Goal: Information Seeking & Learning: Find contact information

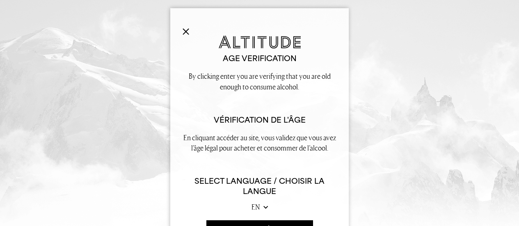
scroll to position [34, 0]
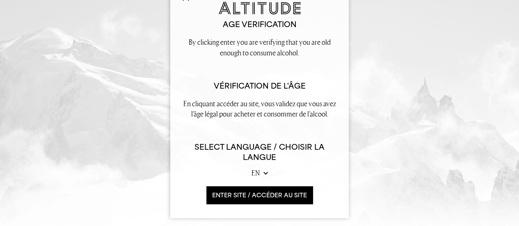
click at [261, 173] on select "en fr" at bounding box center [259, 173] width 16 height 10
click at [251, 168] on select "en fr" at bounding box center [259, 173] width 16 height 10
click at [247, 196] on button "ENTER SITE / accéder au site" at bounding box center [259, 195] width 106 height 18
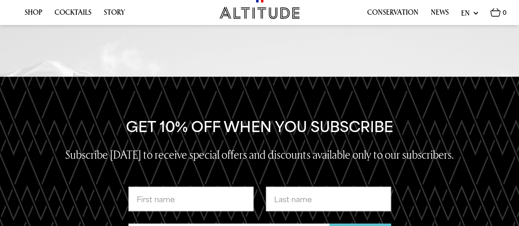
scroll to position [2027, 0]
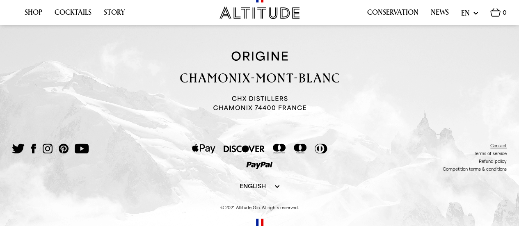
click at [498, 144] on link "Contact" at bounding box center [498, 145] width 16 height 5
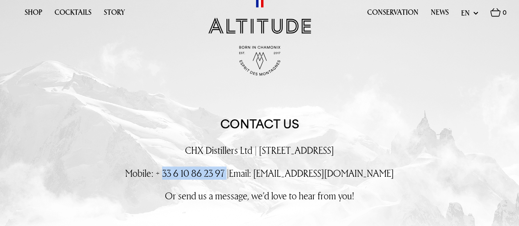
copy span "33 6 10 86 23 97"
drag, startPoint x: 189, startPoint y: 173, endPoint x: 251, endPoint y: 168, distance: 61.7
click at [229, 168] on span "Mobile: + [PHONE_NUMBER] |" at bounding box center [177, 172] width 104 height 13
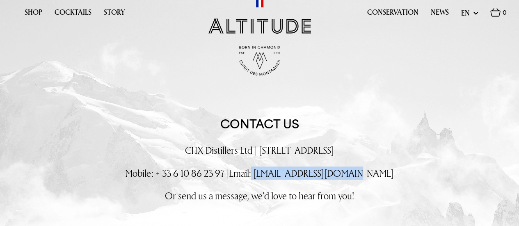
copy p "[EMAIL_ADDRESS][DOMAIN_NAME]"
